Goal: Task Accomplishment & Management: Manage account settings

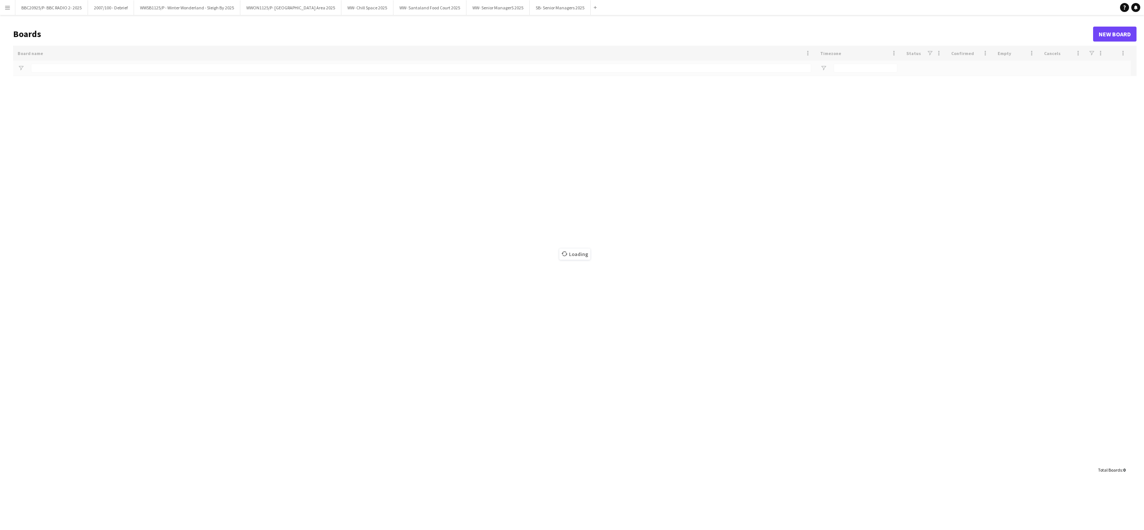
type input "******"
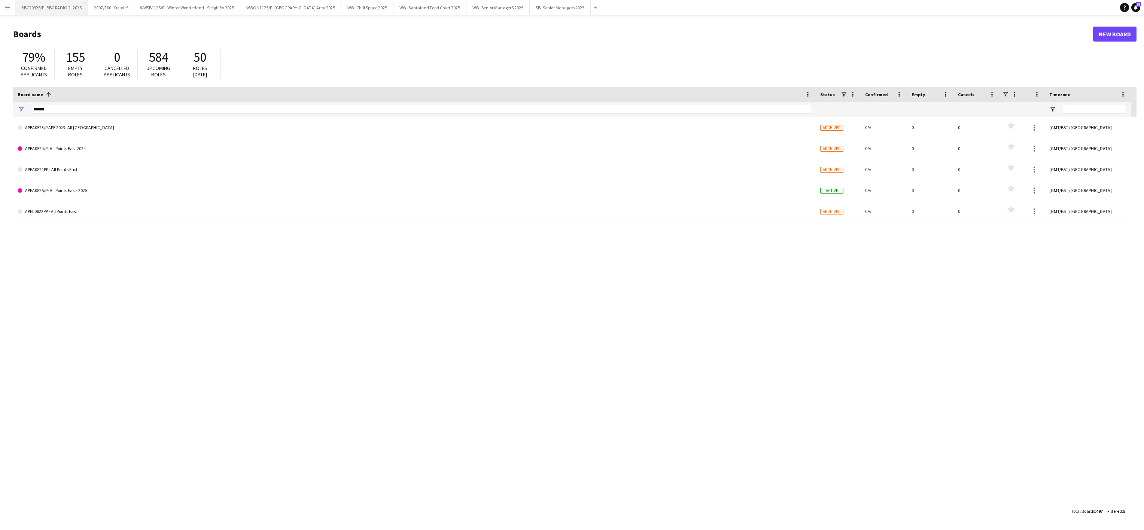
click at [56, 7] on button "BBC20925/P- BBC RADIO 2- 2025 Close" at bounding box center [51, 7] width 73 height 15
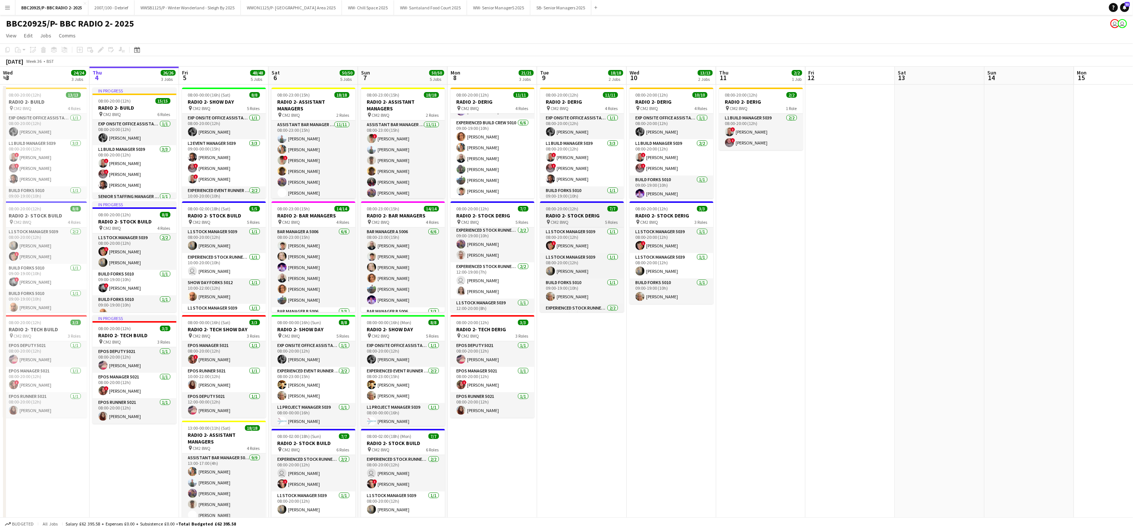
scroll to position [67, 0]
click at [470, 294] on app-card-role "Experienced Stock Runner 5012 [DATE] 12:00-19:00 (7h) user [PERSON_NAME] [PERSO…" at bounding box center [492, 280] width 84 height 36
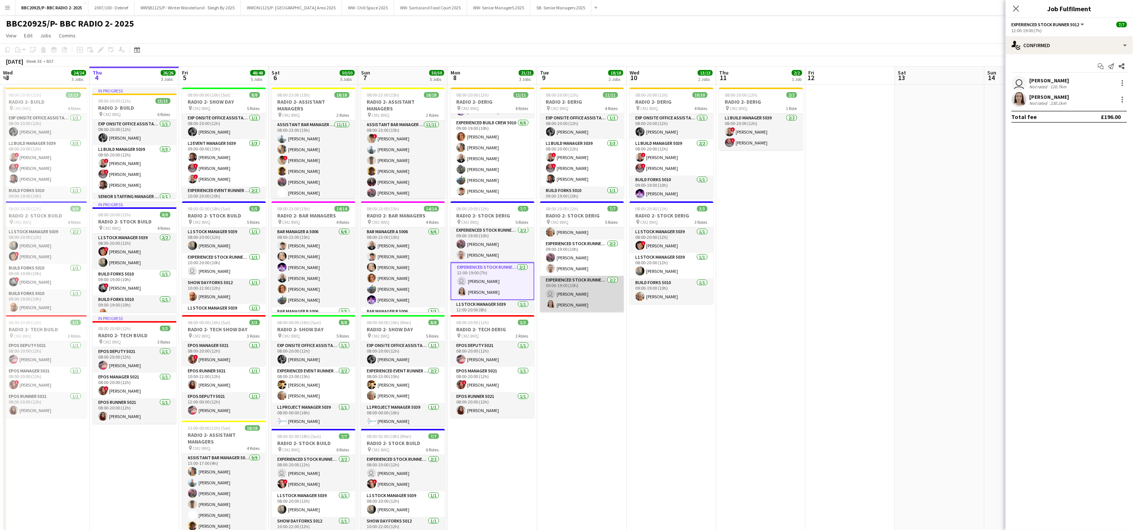
click at [590, 297] on app-card-role "Experienced Stock Runner 5012 [DATE] 09:00-19:00 (10h) user [PERSON_NAME] [PERS…" at bounding box center [582, 294] width 84 height 36
click at [1124, 102] on div at bounding box center [1122, 99] width 9 height 9
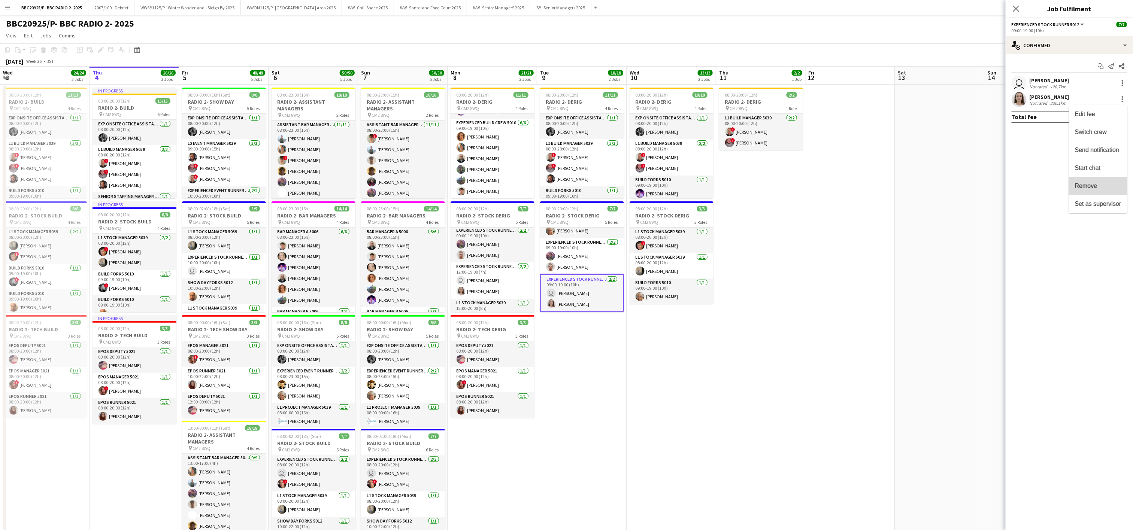
click at [1073, 188] on button "Remove" at bounding box center [1098, 186] width 58 height 18
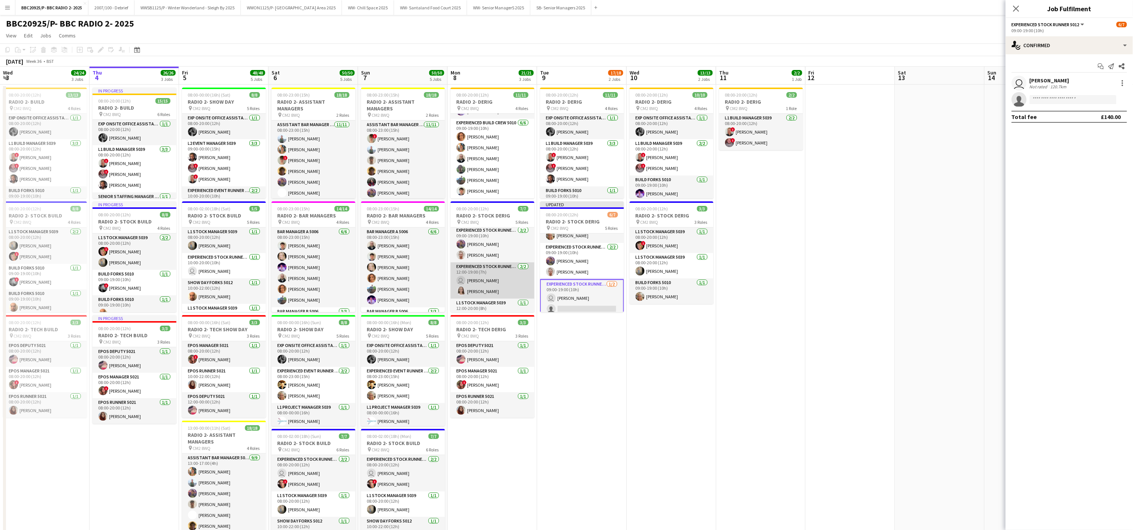
click at [490, 286] on app-card-role "Experienced Stock Runner 5012 [DATE] 12:00-19:00 (7h) user [PERSON_NAME] [PERSO…" at bounding box center [492, 280] width 84 height 36
click at [1122, 103] on div at bounding box center [1121, 101] width 1 height 1
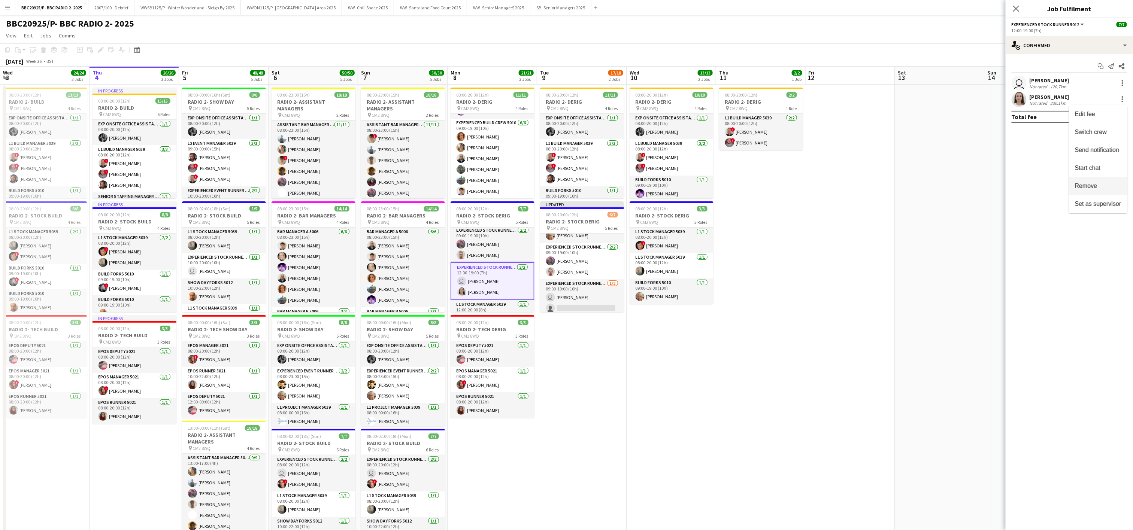
click at [1088, 183] on span "Remove" at bounding box center [1086, 186] width 22 height 6
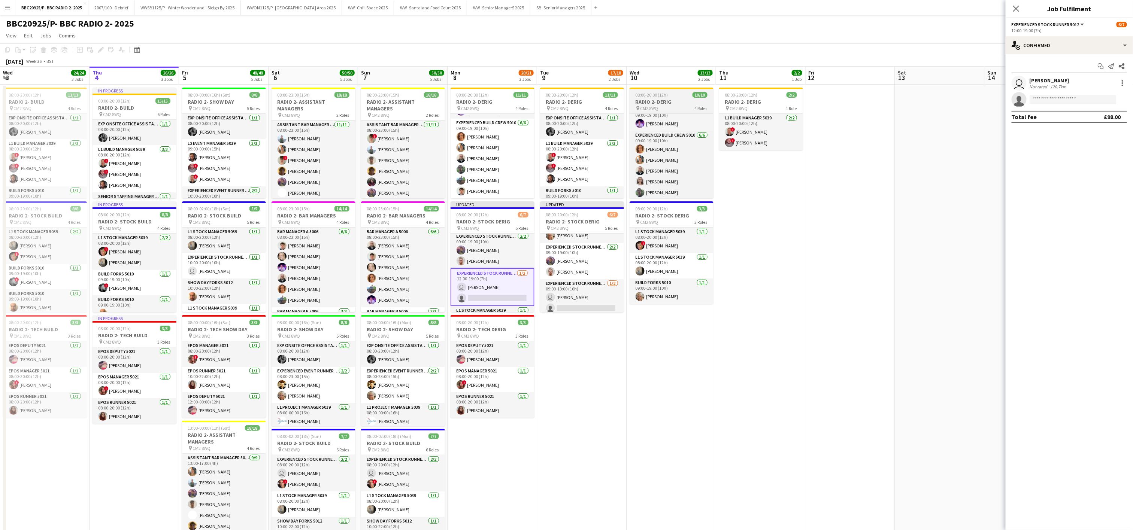
scroll to position [84, 0]
click at [640, 166] on app-user-avatar at bounding box center [639, 169] width 9 height 9
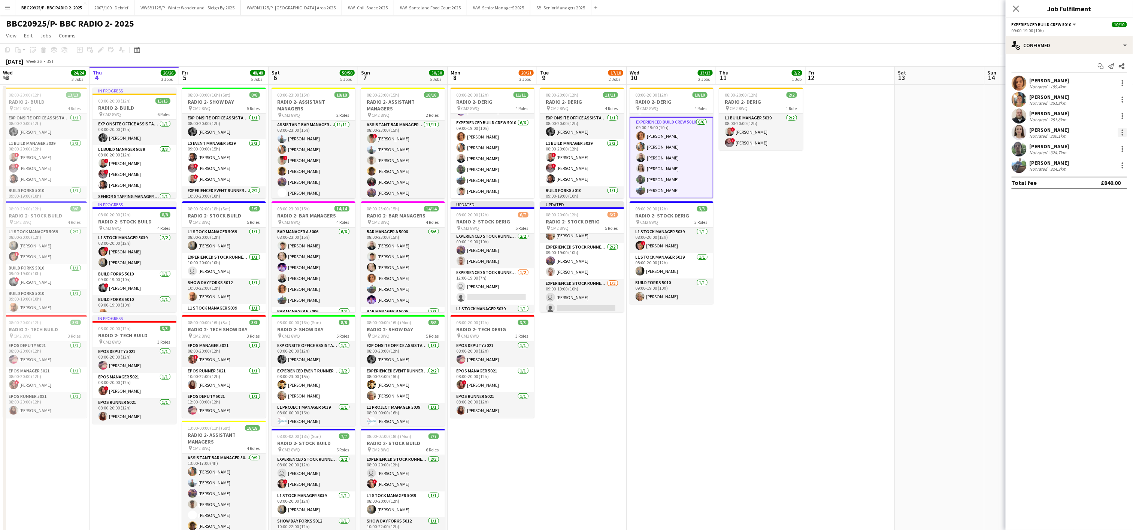
click at [1121, 134] on div at bounding box center [1122, 132] width 9 height 9
click at [1105, 216] on span "Remove" at bounding box center [1098, 219] width 46 height 7
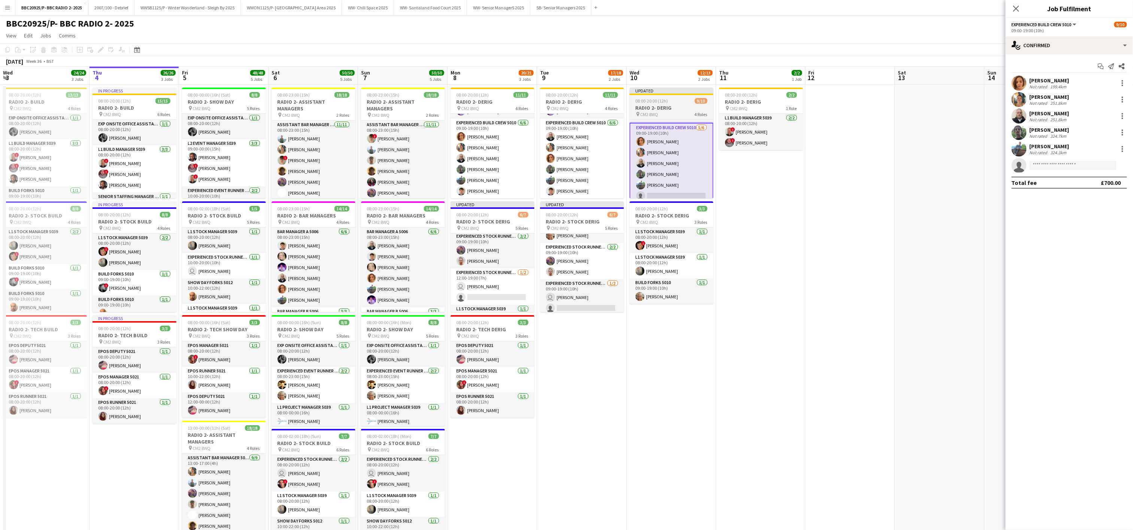
scroll to position [91, 0]
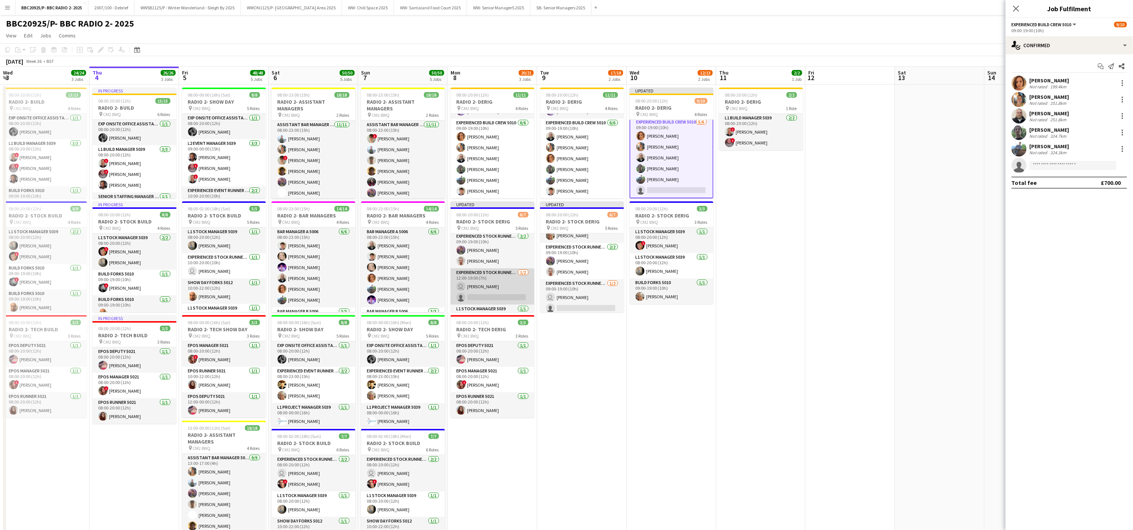
click at [500, 288] on app-card-role "Experienced Stock Runner 5012 [DATE] 12:00-19:00 (7h) user [PERSON_NAME] single…" at bounding box center [492, 286] width 84 height 36
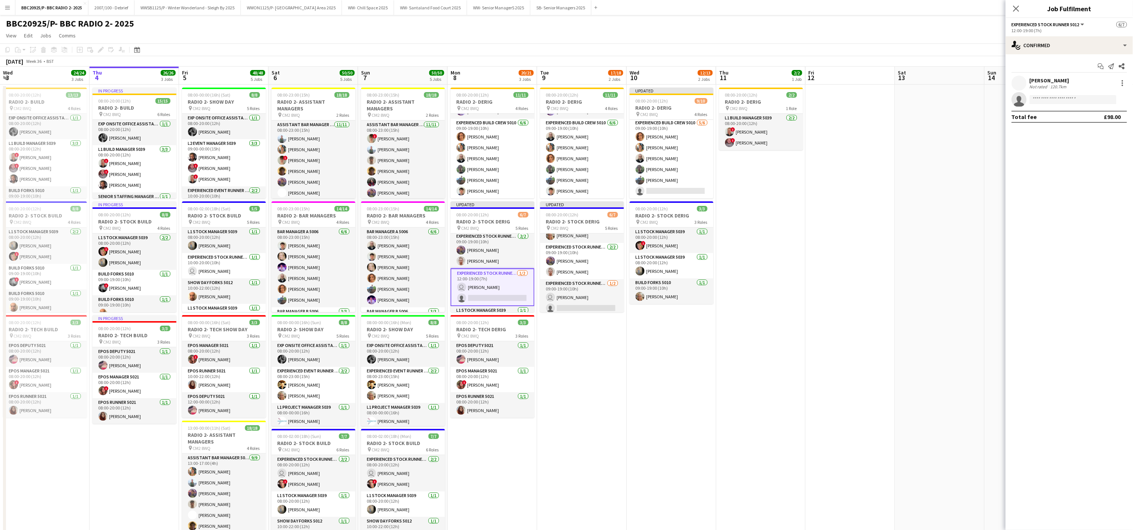
scroll to position [90, 0]
click at [660, 373] on app-date-cell "Updated 08:00-20:00 (12h) 9/10 RADIO 2- DERIG pin CM2 8WQ 4 Roles Exp Onsite Of…" at bounding box center [670, 376] width 89 height 583
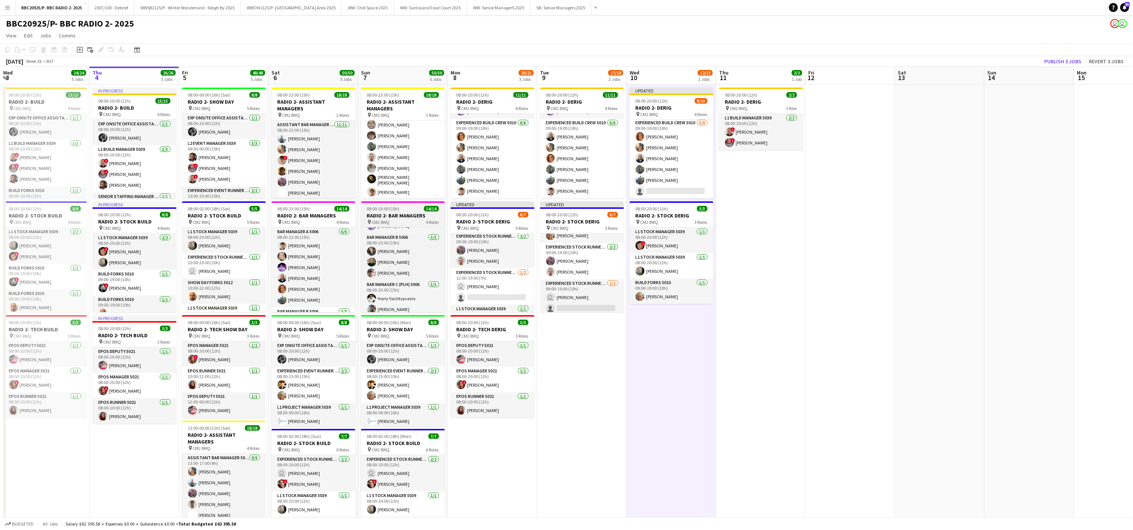
scroll to position [0, 0]
click at [614, 436] on app-date-cell "08:00-20:00 (12h) 11/11 RADIO 2- DERIG pin CM2 8WQ 4 Roles Exp Onsite Office As…" at bounding box center [581, 376] width 89 height 583
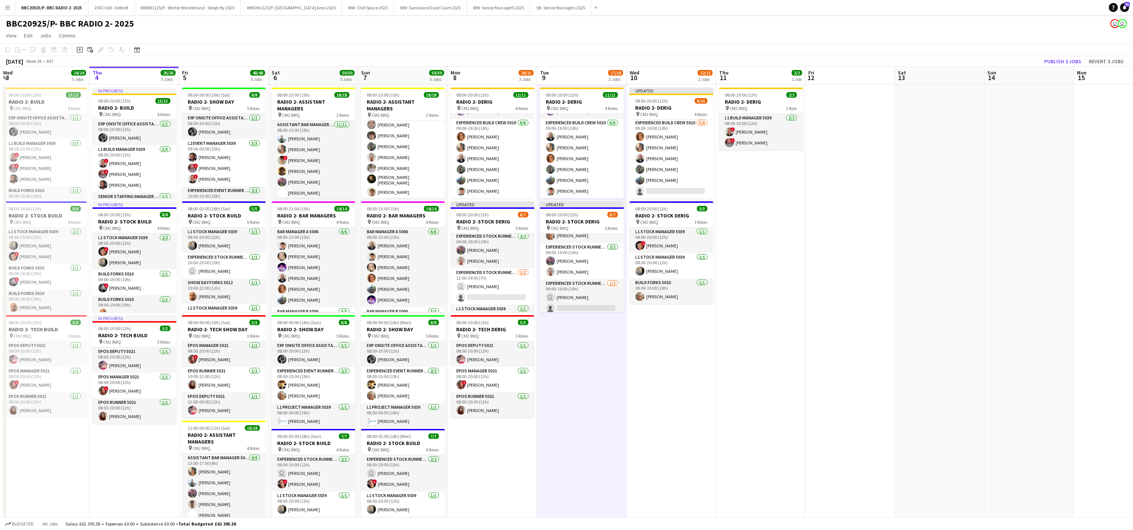
click at [526, 477] on app-date-cell "08:00-20:00 (12h) 11/11 RADIO 2- DERIG pin CM2 8WQ 4 Roles Exp Onsite Office As…" at bounding box center [491, 376] width 89 height 583
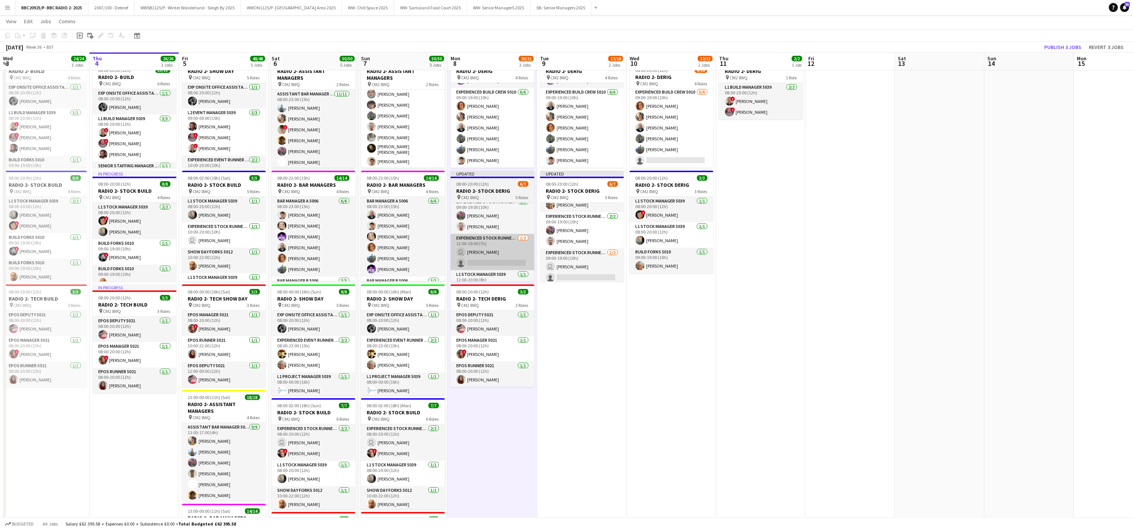
scroll to position [52, 0]
click at [672, 388] on app-date-cell "Updated 08:00-20:00 (12h) 9/10 RADIO 2- DERIG pin CM2 8WQ 4 Roles Exp Onsite Of…" at bounding box center [670, 345] width 89 height 583
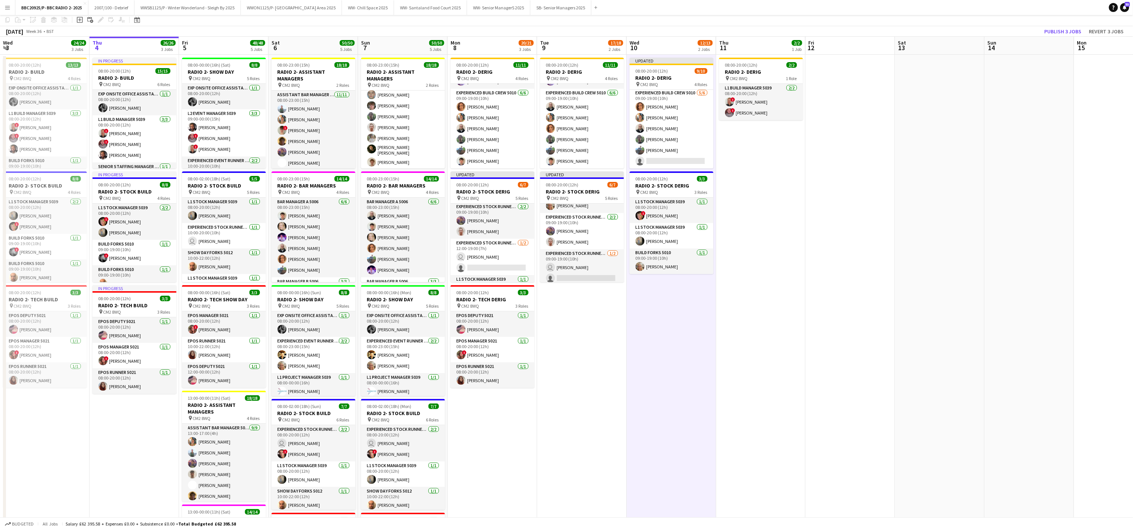
scroll to position [0, 0]
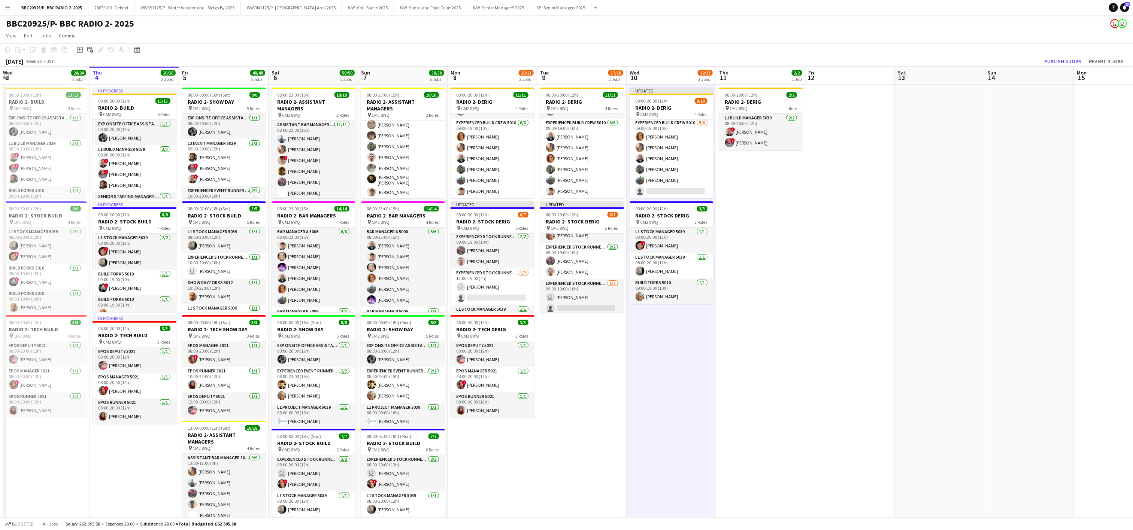
click at [658, 392] on app-date-cell "Updated 08:00-20:00 (12h) 9/10 RADIO 2- DERIG pin CM2 8WQ 4 Roles Exp Onsite Of…" at bounding box center [670, 376] width 89 height 583
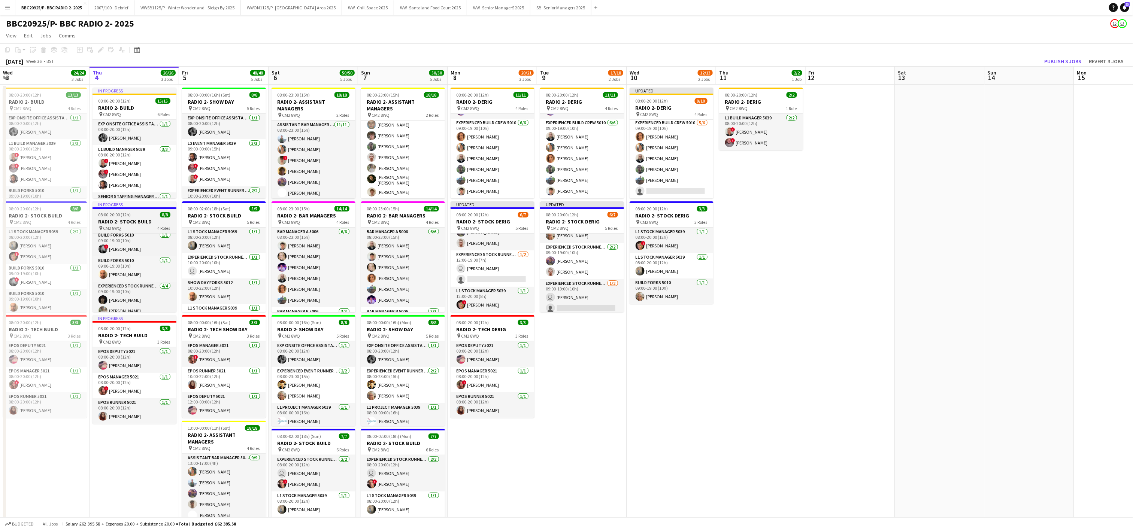
scroll to position [69, 0]
click at [911, 286] on app-date-cell at bounding box center [939, 376] width 89 height 583
